Goal: Information Seeking & Learning: Learn about a topic

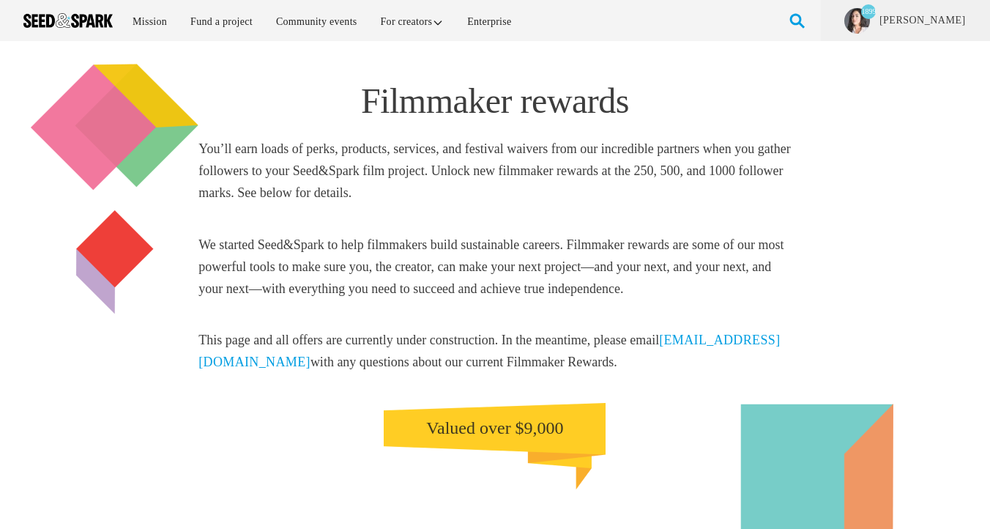
type input "[EMAIL_ADDRESS][DOMAIN_NAME]"
drag, startPoint x: 322, startPoint y: 165, endPoint x: 399, endPoint y: 189, distance: 80.6
click at [399, 189] on h5 "You’ll earn loads of perks, products, services, and festival waivers from our i…" at bounding box center [495, 171] width 593 height 66
click at [309, 173] on h5 "You’ll earn loads of perks, products, services, and festival waivers from our i…" at bounding box center [495, 171] width 593 height 66
drag, startPoint x: 236, startPoint y: 193, endPoint x: 211, endPoint y: 168, distance: 35.2
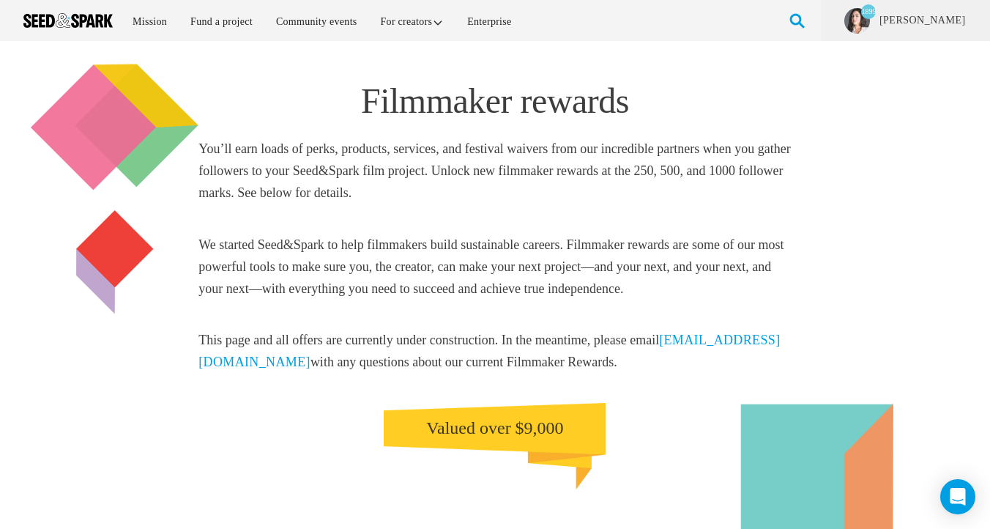
click at [202, 165] on h5 "You’ll earn loads of perks, products, services, and festival waivers from our i…" at bounding box center [495, 171] width 593 height 66
click at [650, 264] on h5 "We started Seed&Spark to help filmmakers build sustainable careers. Filmmaker r…" at bounding box center [495, 267] width 593 height 66
drag, startPoint x: 268, startPoint y: 259, endPoint x: 199, endPoint y: 243, distance: 70.7
click at [199, 243] on h5 "We started Seed&Spark to help filmmakers build sustainable careers. Filmmaker r…" at bounding box center [495, 267] width 593 height 66
copy h5 "We started Seed&Spark to help filmmakers build sustainable careers. Filmmaker r…"
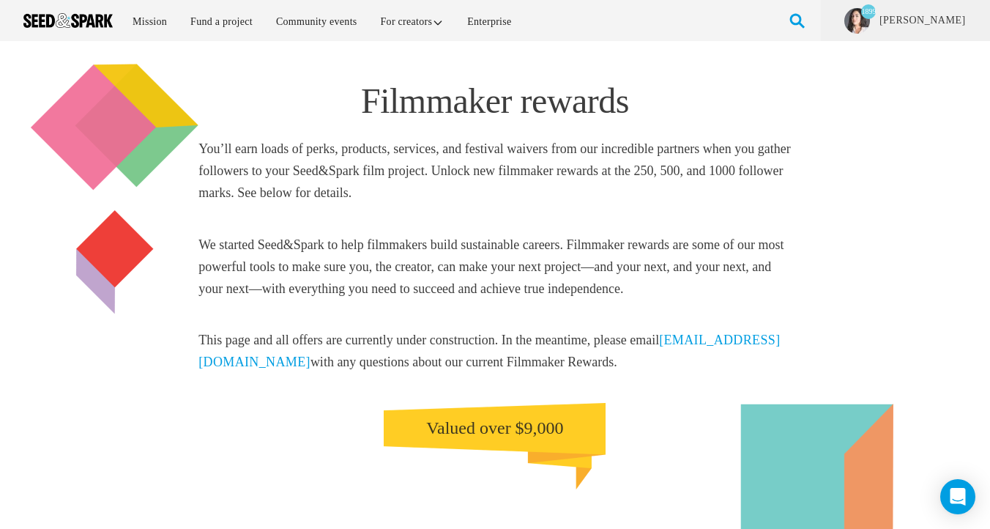
click at [505, 224] on div "Filmmaker rewards You’ll earn loads of perks, products, services, and festival …" at bounding box center [495, 288] width 593 height 495
drag, startPoint x: 199, startPoint y: 149, endPoint x: 240, endPoint y: 187, distance: 56.5
click at [240, 186] on h5 "You’ll earn loads of perks, products, services, and festival waivers from our i…" at bounding box center [495, 171] width 593 height 66
copy h5 "You’ll earn loads of perks, products, services, and festival waivers from our i…"
